Goal: Task Accomplishment & Management: Manage account settings

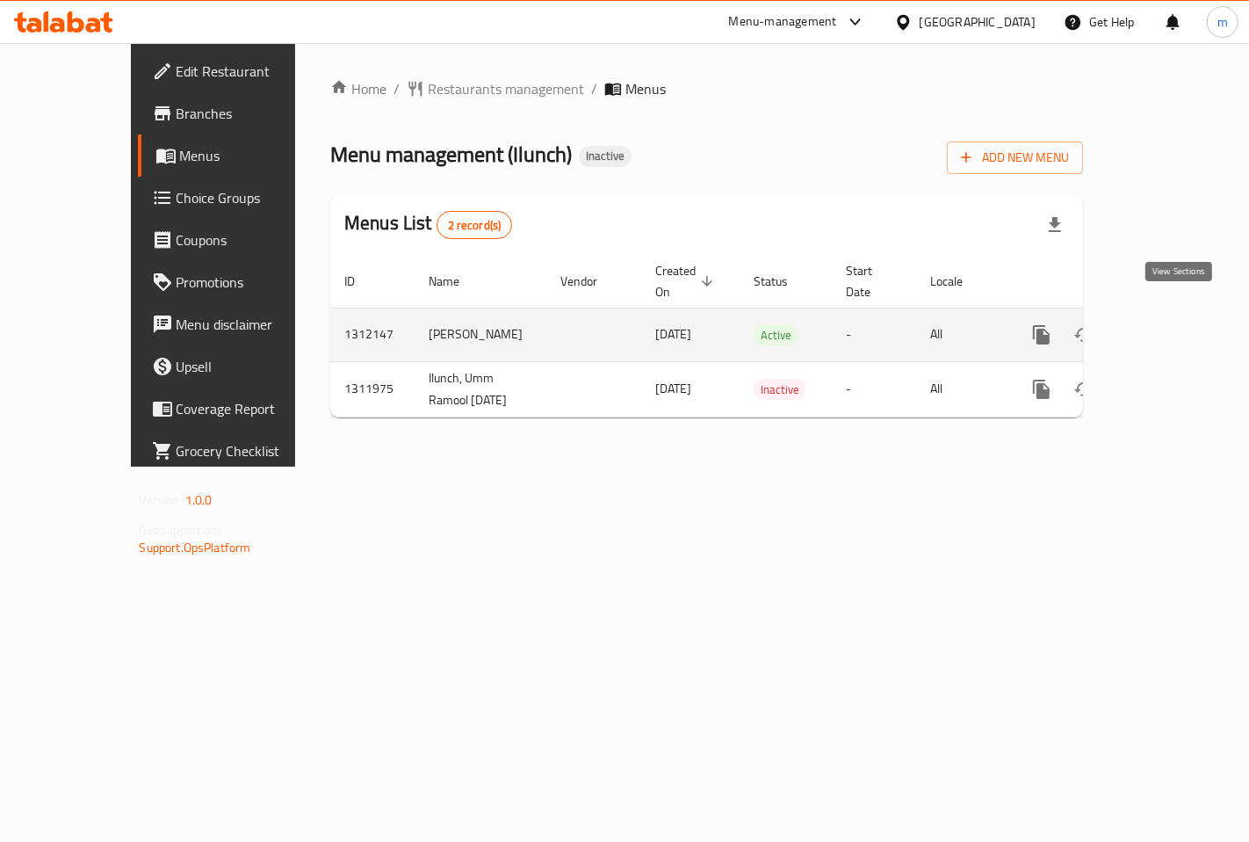
click at [1169, 324] on icon "enhanced table" at bounding box center [1168, 334] width 21 height 21
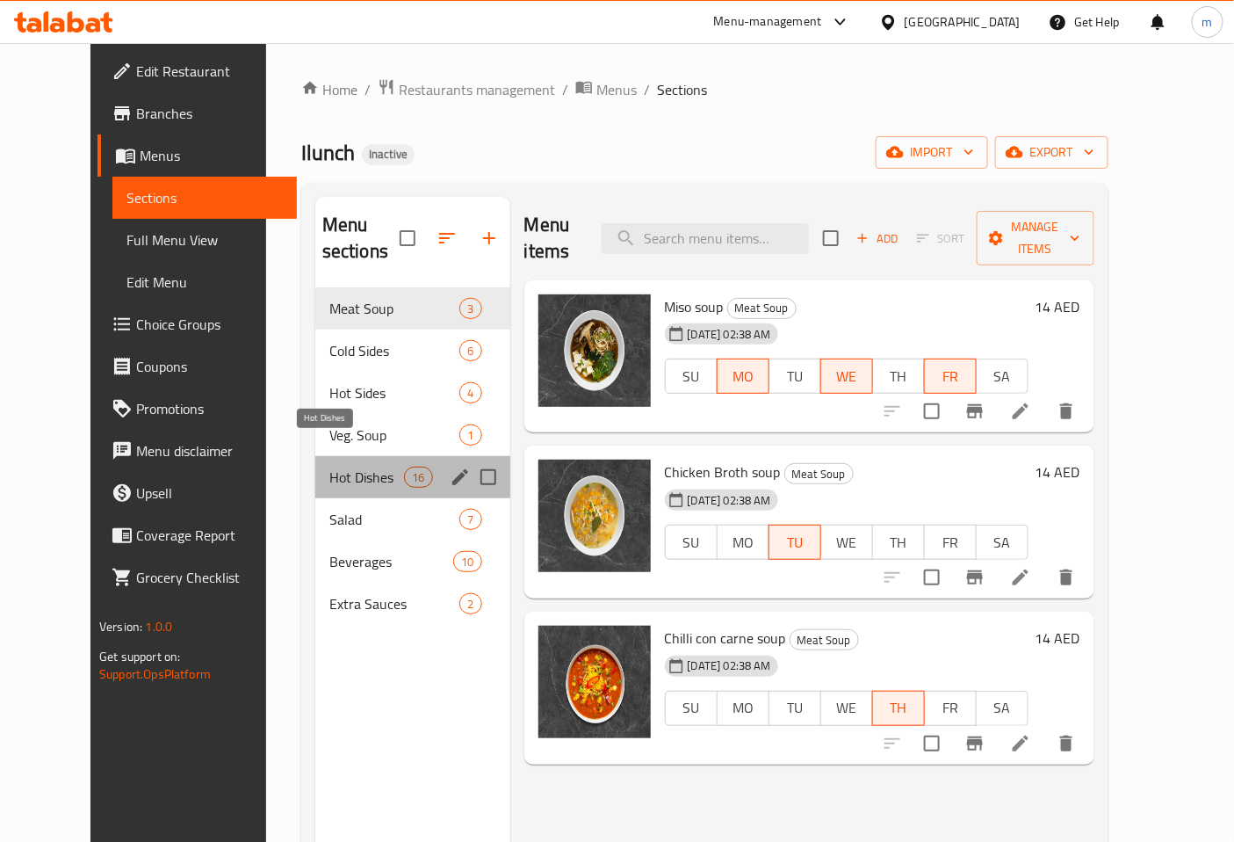
click at [329, 467] on span "Hot Dishes" at bounding box center [366, 477] width 75 height 21
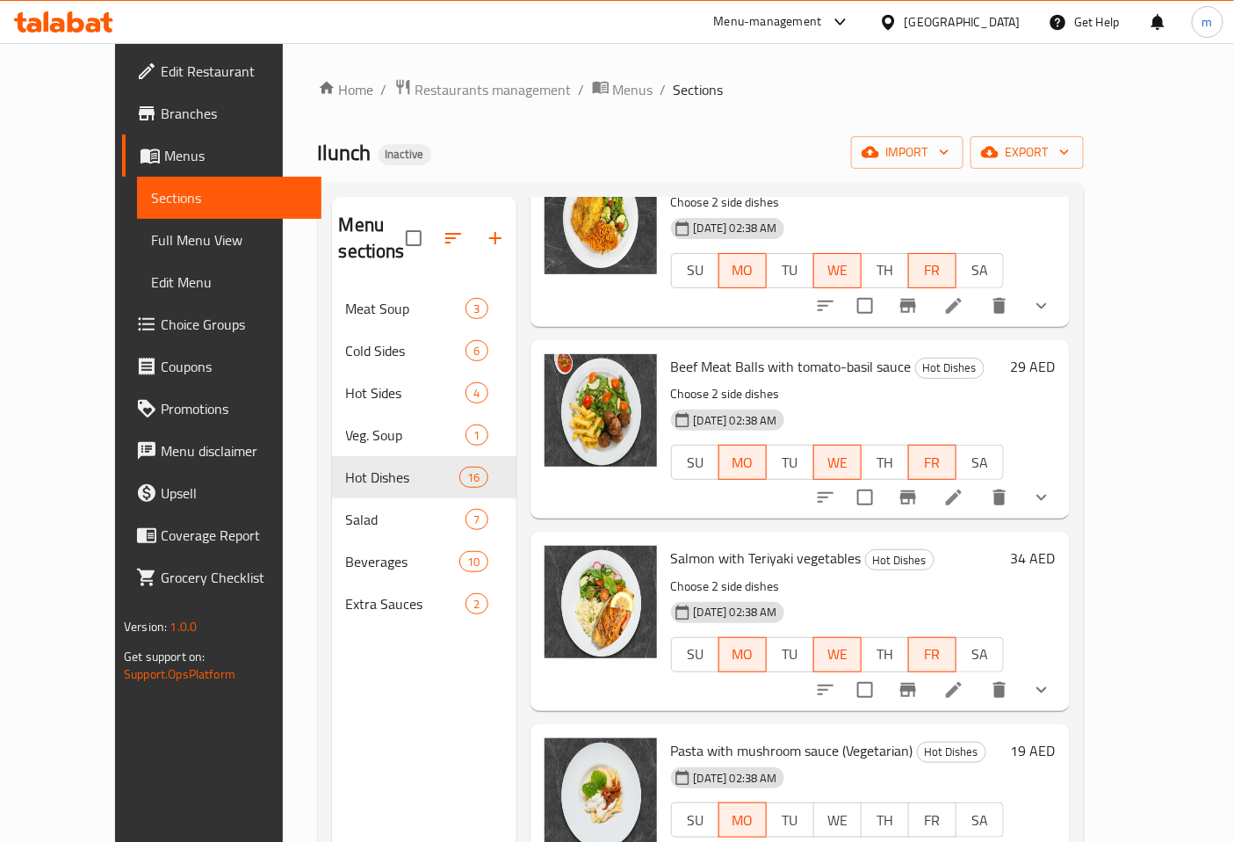
scroll to position [779, 0]
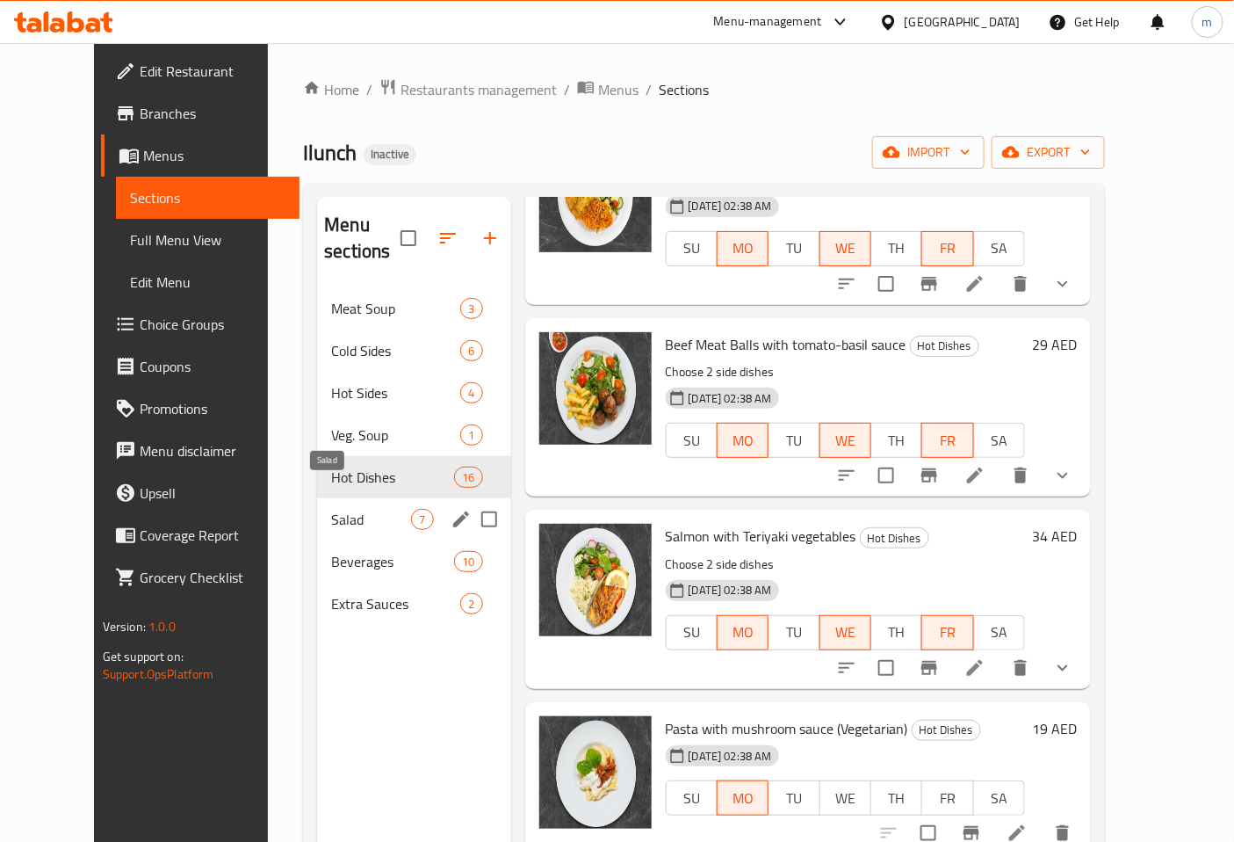
click at [412, 511] on span "7" at bounding box center [422, 519] width 20 height 17
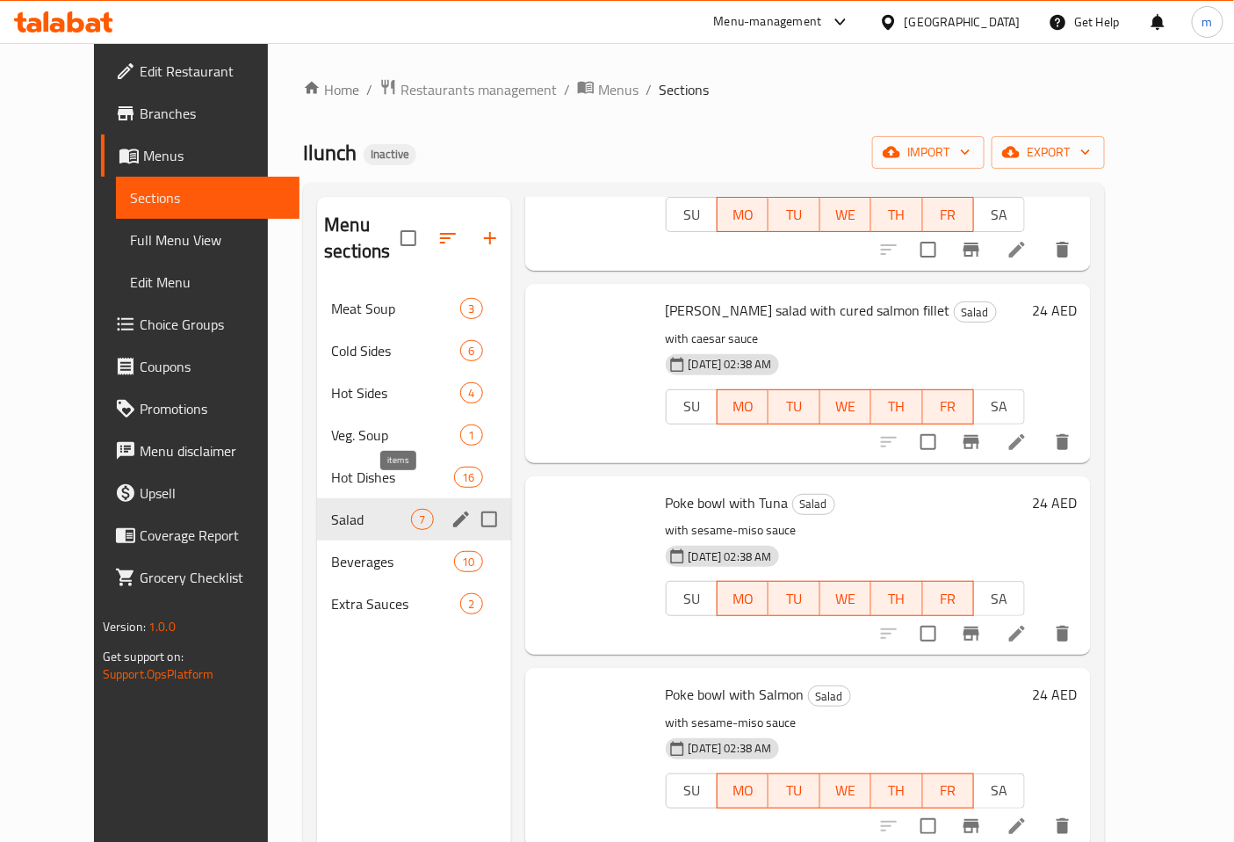
scroll to position [545, 0]
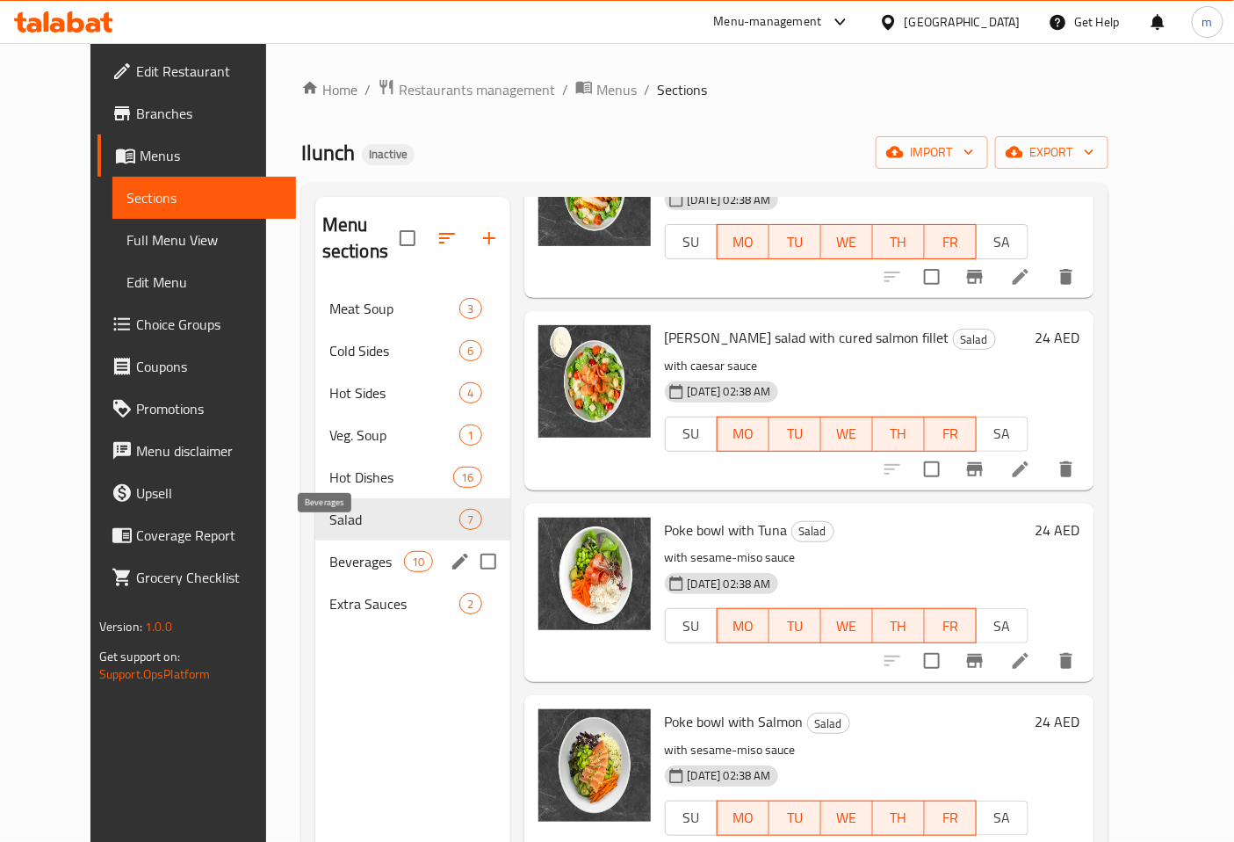
click at [329, 551] on span "Beverages" at bounding box center [366, 561] width 75 height 21
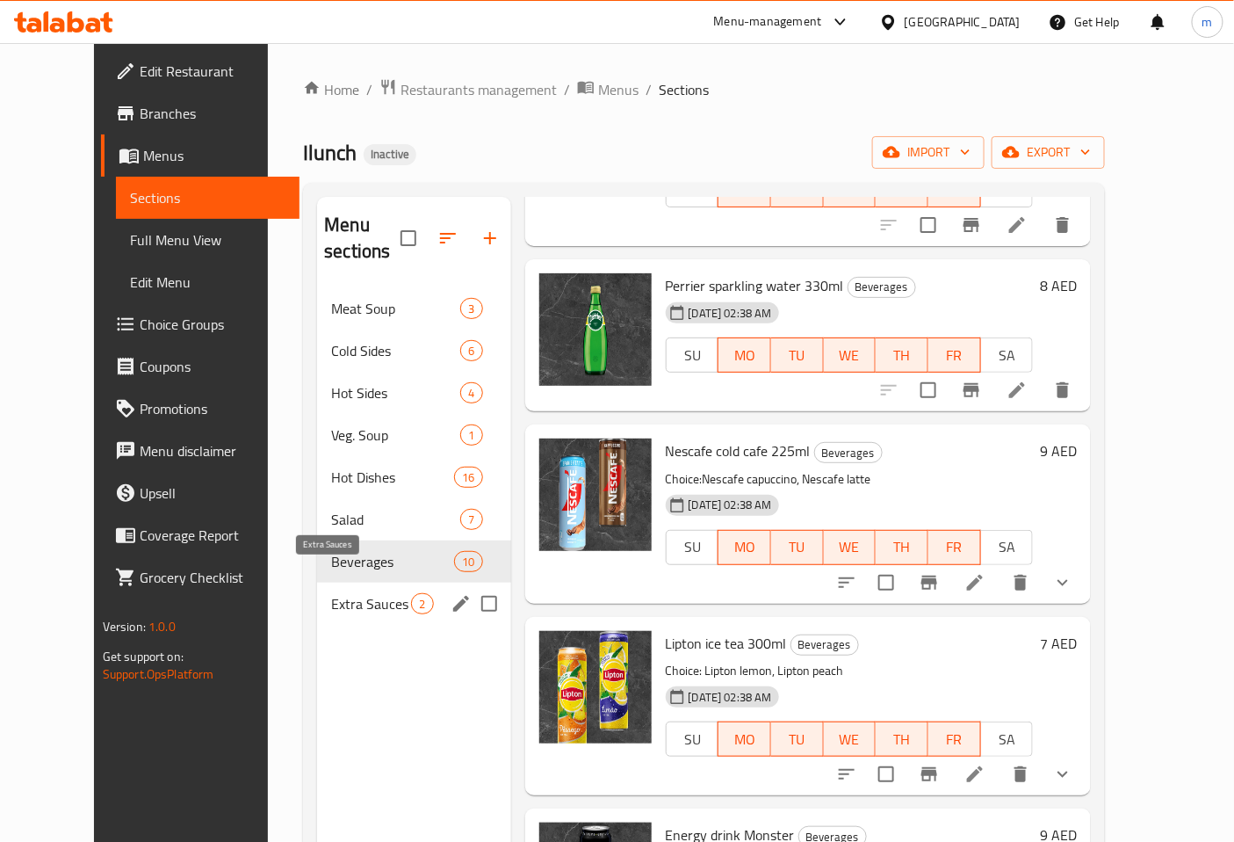
click at [331, 593] on span "Extra Sauces" at bounding box center [371, 603] width 80 height 21
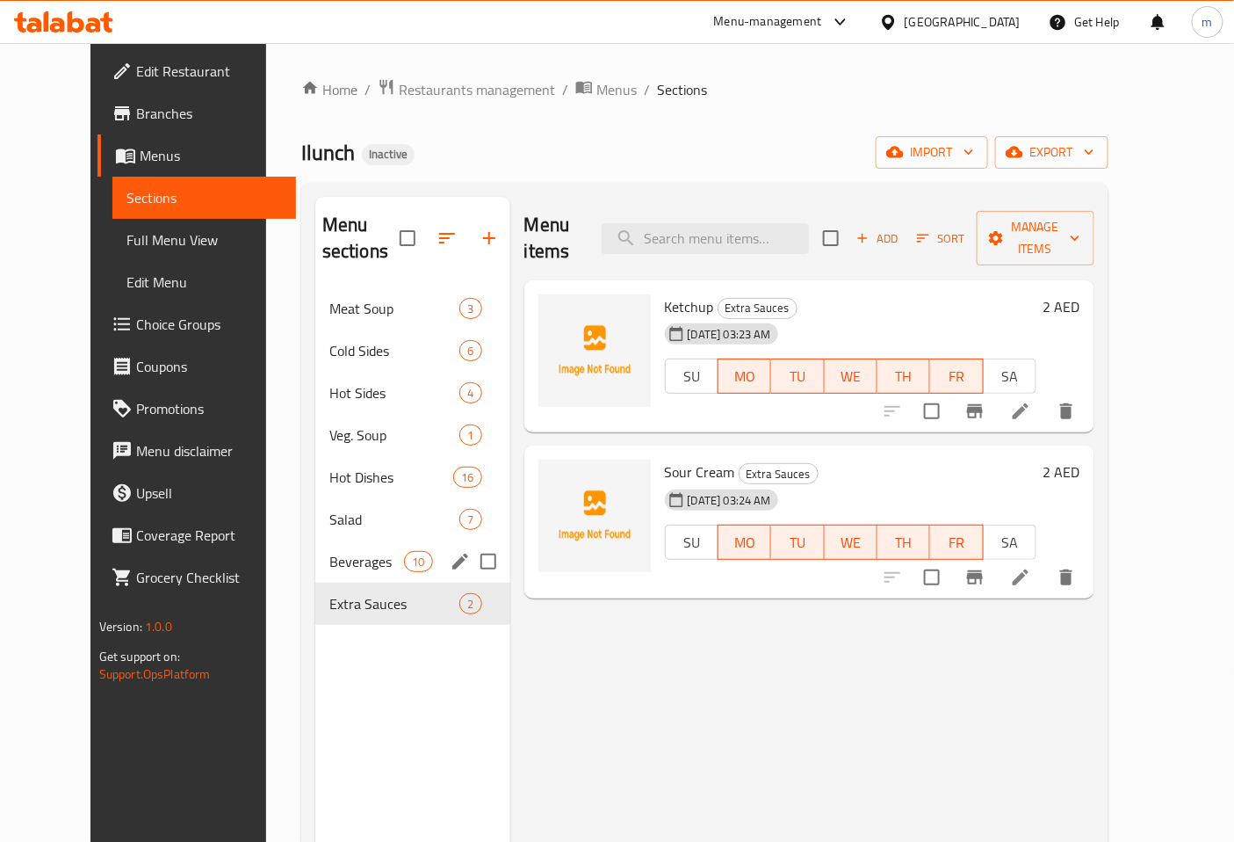
click at [315, 540] on div "Beverages 10" at bounding box center [412, 561] width 195 height 42
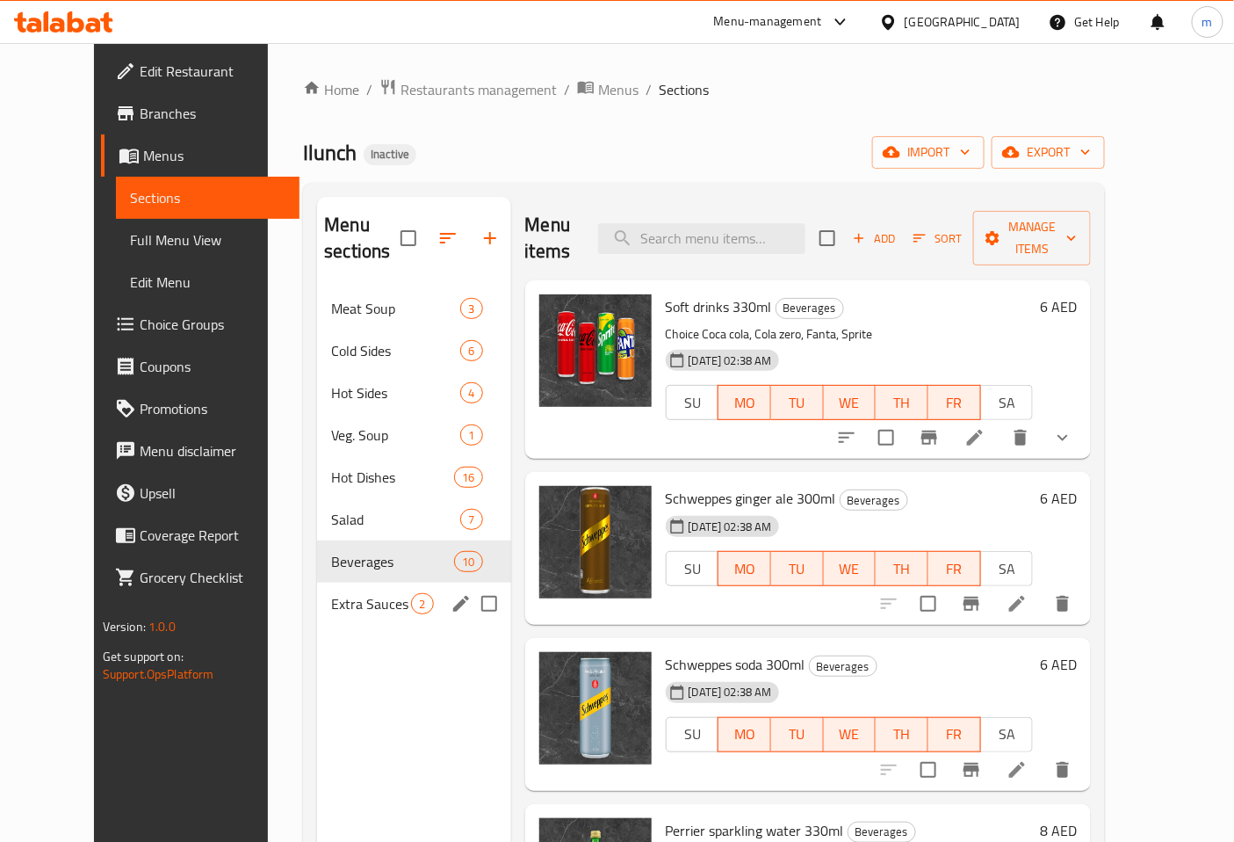
click at [331, 593] on span "Extra Sauces" at bounding box center [371, 603] width 80 height 21
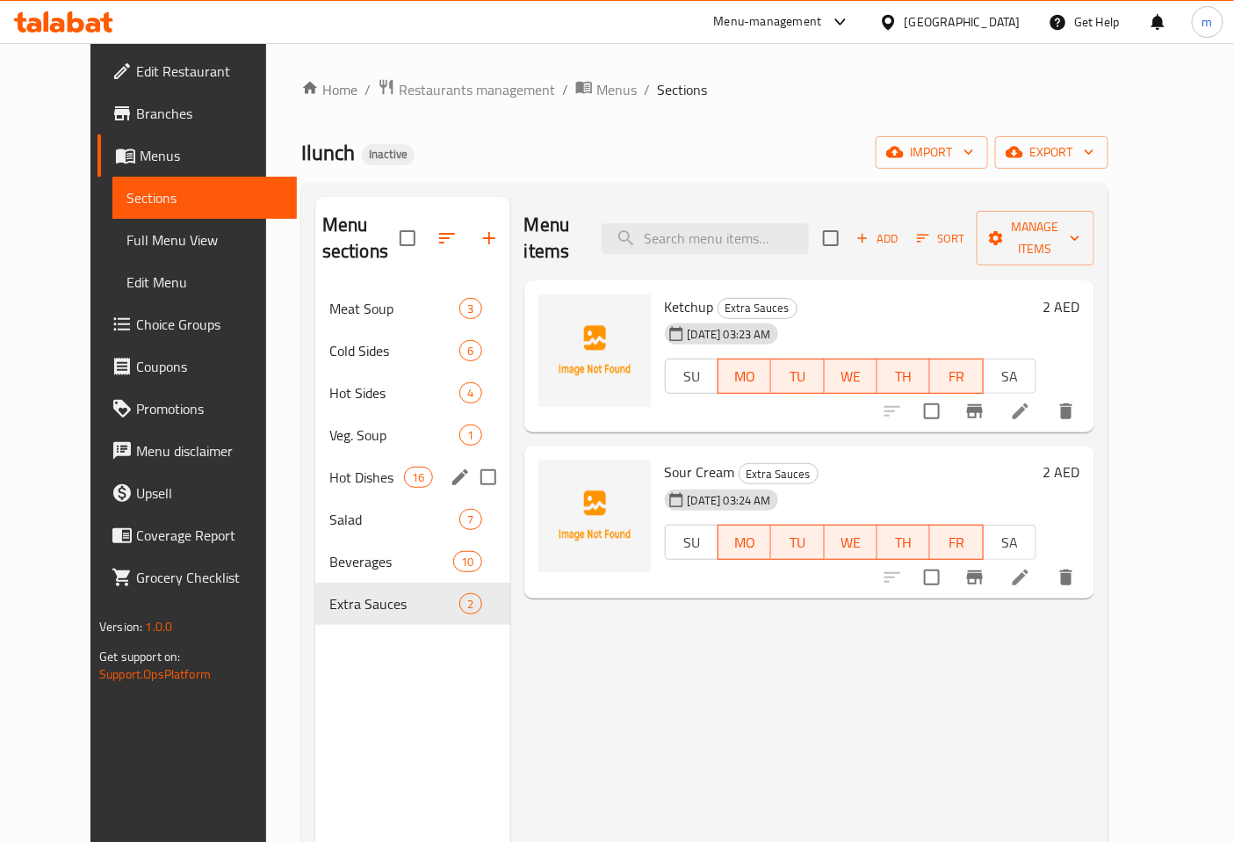
click at [315, 461] on div "Hot Dishes 16" at bounding box center [412, 477] width 195 height 42
